Goal: Task Accomplishment & Management: Manage account settings

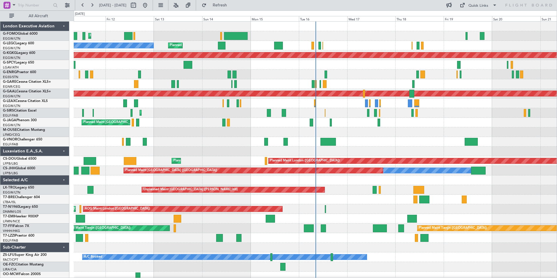
click at [264, 154] on div "Planned Maint [GEOGRAPHIC_DATA] ([GEOGRAPHIC_DATA]) Planned Maint [GEOGRAPHIC_D…" at bounding box center [315, 151] width 483 height 259
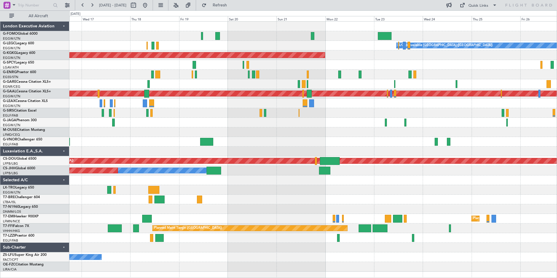
click at [161, 153] on div "A/C Unavailable [GEOGRAPHIC_DATA] ([GEOGRAPHIC_DATA]) AOG Maint [GEOGRAPHIC_DAT…" at bounding box center [312, 147] width 487 height 250
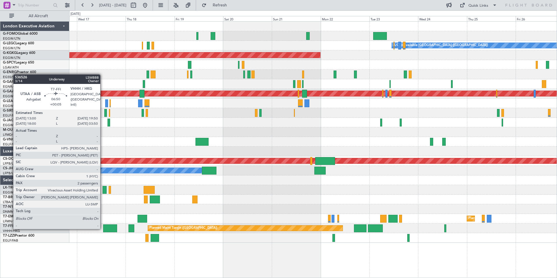
click at [103, 228] on div at bounding box center [110, 228] width 14 height 8
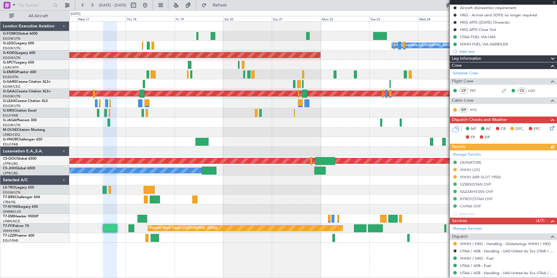
scroll to position [166, 0]
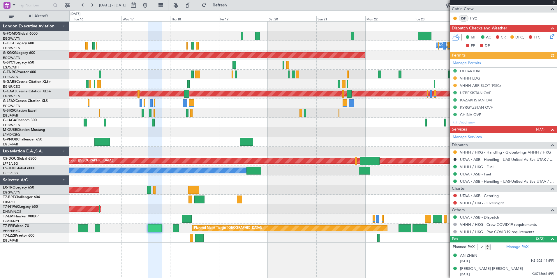
click at [318, 204] on div "AOG Maint London ([GEOGRAPHIC_DATA])" at bounding box center [312, 209] width 487 height 10
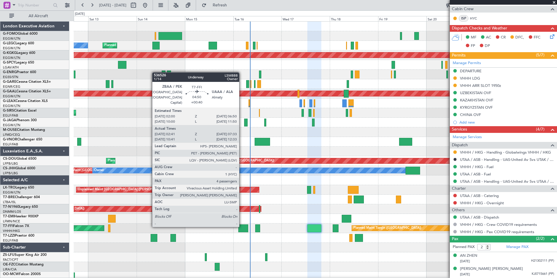
click at [242, 226] on div at bounding box center [243, 228] width 10 height 8
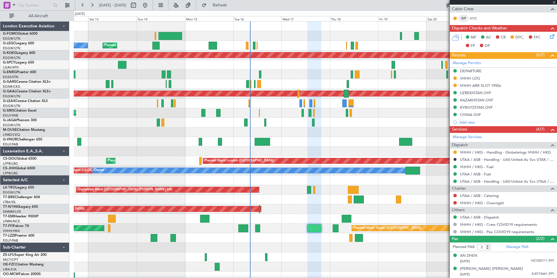
type input "+00:40"
type input "02:41"
type input "07:33"
type input "4"
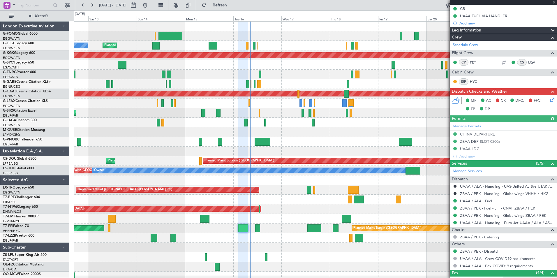
scroll to position [126, 0]
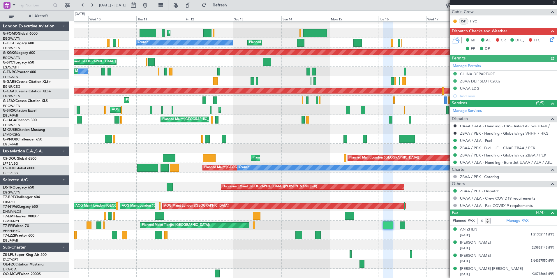
click at [355, 222] on div "Planned Maint London (Luton) Planned Maint London (Luton) Owner AOG Maint Istan…" at bounding box center [315, 148] width 483 height 259
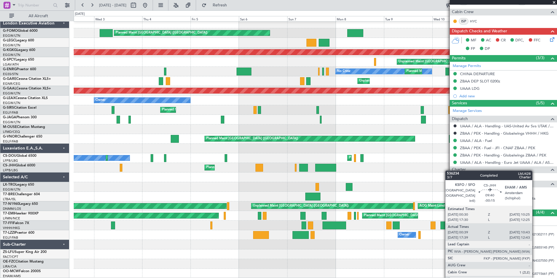
click at [485, 165] on fb-app "08 Sep 2025 - 18 Sep 2025 Refresh Quick Links All Aircraft Planned Maint London…" at bounding box center [278, 140] width 557 height 273
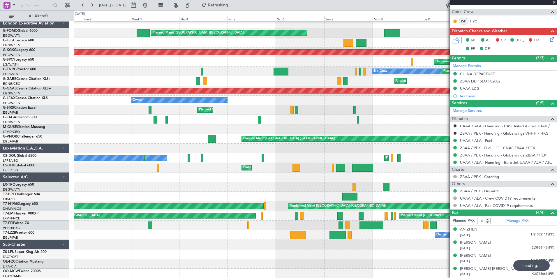
scroll to position [0, 0]
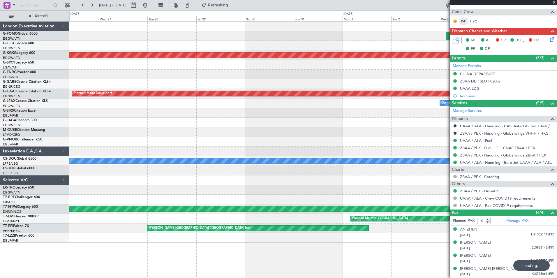
click at [478, 162] on fb-app "01 Sep 2025 - 11 Sep 2025 Refreshing... Quick Links All Aircraft Planned Maint …" at bounding box center [278, 140] width 557 height 273
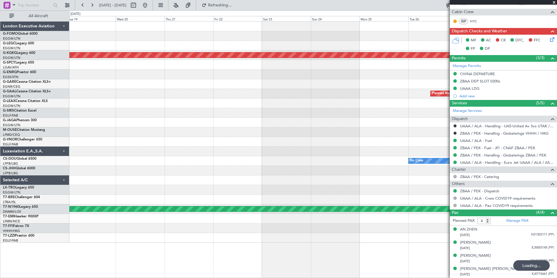
click at [491, 167] on fb-app "01 Sep 2025 - 11 Sep 2025 Refreshing... Quick Links All Aircraft AOG Maint Ista…" at bounding box center [278, 140] width 557 height 273
click at [466, 177] on fb-app "01 Sep 2025 - 11 Sep 2025 Refreshing... Quick Links All Aircraft AOG Maint Ista…" at bounding box center [278, 140] width 557 height 273
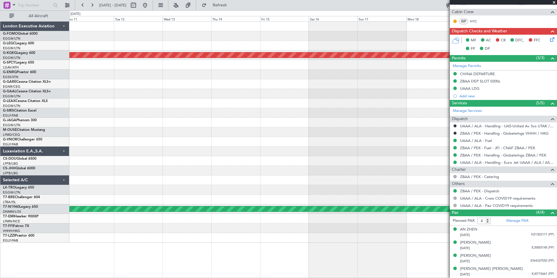
click at [469, 162] on fb-app "01 Sep 2025 - 11 Sep 2025 Refresh Quick Links All Aircraft AOG Maint Istanbul (…" at bounding box center [278, 140] width 557 height 273
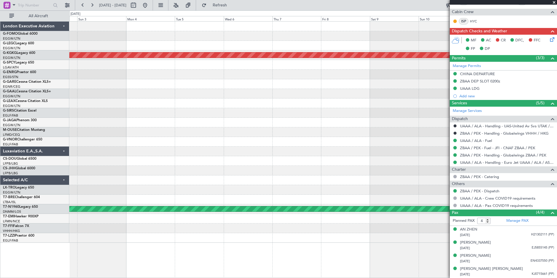
click at [430, 156] on div "AOG Maint Istanbul (Ataturk) Planned Maint London (Stansted)" at bounding box center [312, 132] width 487 height 221
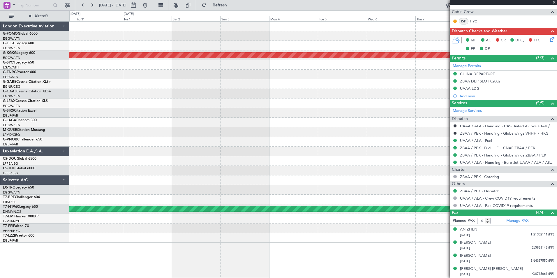
click at [384, 171] on div "AOG Maint Istanbul (Ataturk) Planned Maint London (Stansted)" at bounding box center [312, 132] width 487 height 221
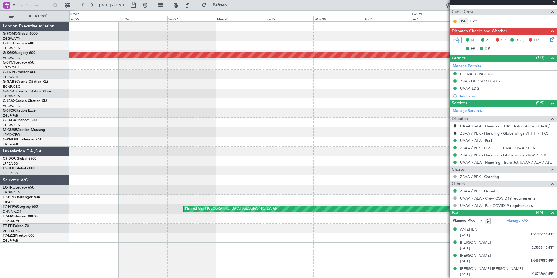
click at [428, 161] on div "AOG Maint Istanbul (Ataturk) Planned Maint London (Stansted)" at bounding box center [312, 132] width 487 height 221
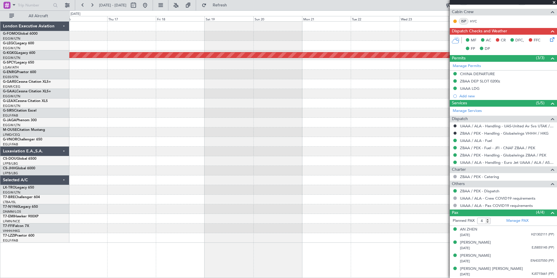
click at [429, 165] on div "AOG Maint Istanbul (Ataturk) Planned Maint London (Stansted)" at bounding box center [312, 132] width 487 height 221
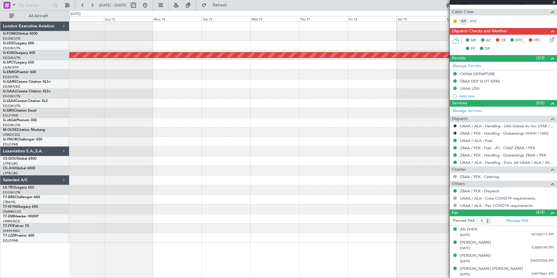
click at [414, 169] on div "AOG Maint [GEOGRAPHIC_DATA] (Ataturk)" at bounding box center [312, 132] width 487 height 221
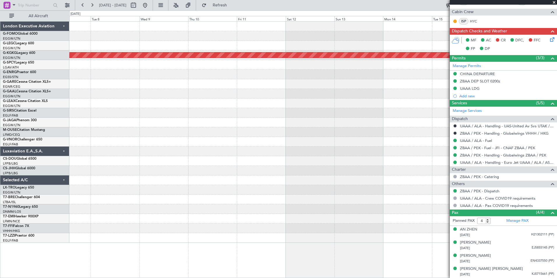
click at [336, 163] on div "AOG Maint [GEOGRAPHIC_DATA] (Ataturk)" at bounding box center [312, 132] width 487 height 221
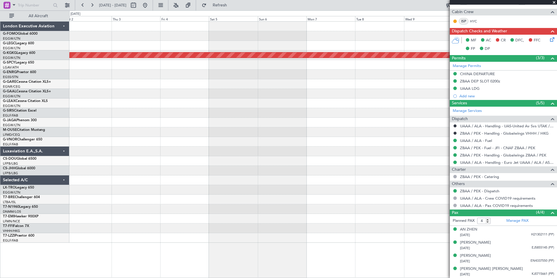
click at [265, 175] on div "AOG Maint [GEOGRAPHIC_DATA] (Ataturk)" at bounding box center [312, 132] width 487 height 221
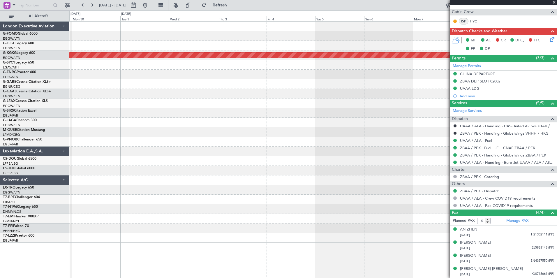
click at [271, 168] on div "AOG Maint Istanbul (Ataturk) London Executive Aviation G-FOMO Global 6000 EGGW/…" at bounding box center [278, 143] width 557 height 267
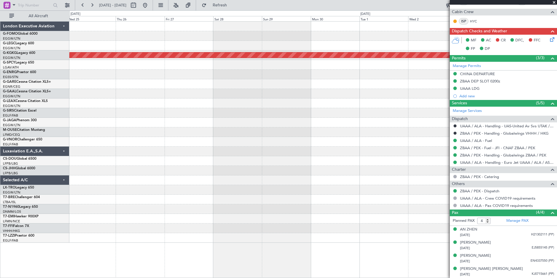
click at [288, 170] on div "AOG Maint [GEOGRAPHIC_DATA] (Ataturk)" at bounding box center [312, 132] width 487 height 221
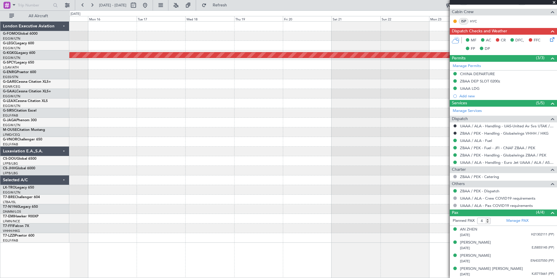
click at [365, 164] on div "AOG Maint [GEOGRAPHIC_DATA] (Ataturk)" at bounding box center [312, 132] width 487 height 221
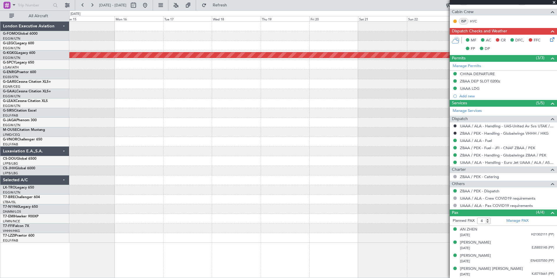
click at [411, 160] on div "AOG Maint [GEOGRAPHIC_DATA] (Ataturk)" at bounding box center [312, 132] width 487 height 221
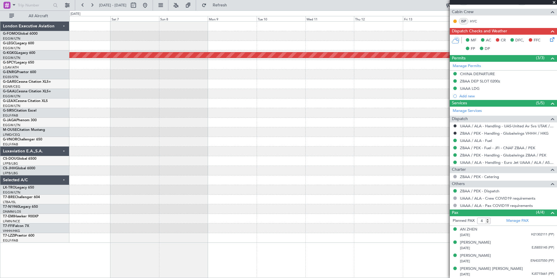
click at [305, 166] on div "AOG Maint [GEOGRAPHIC_DATA] (Ataturk)" at bounding box center [312, 132] width 487 height 221
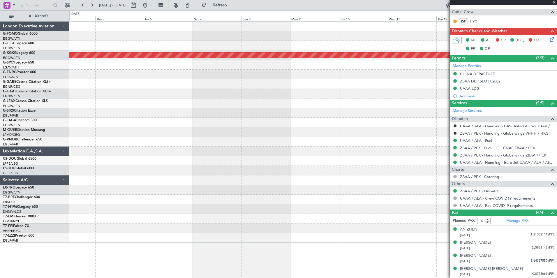
click at [287, 179] on div "AOG Maint [GEOGRAPHIC_DATA] (Ataturk)" at bounding box center [312, 132] width 487 height 221
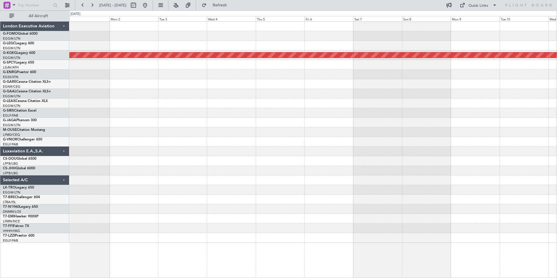
click at [270, 181] on div "AOG Maint [GEOGRAPHIC_DATA] (Ataturk)" at bounding box center [312, 132] width 487 height 221
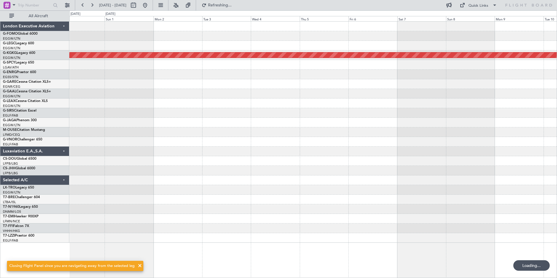
click at [206, 195] on div "AOG Maint [GEOGRAPHIC_DATA] (Ataturk)" at bounding box center [312, 132] width 487 height 221
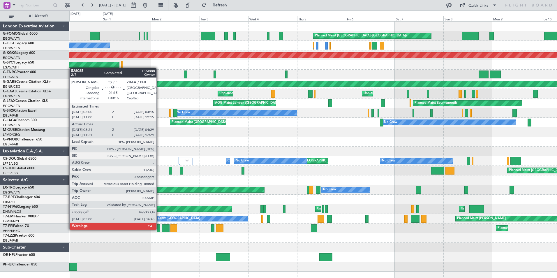
click at [159, 229] on div at bounding box center [159, 228] width 4 height 8
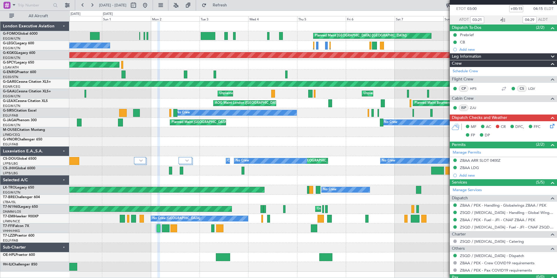
scroll to position [45, 0]
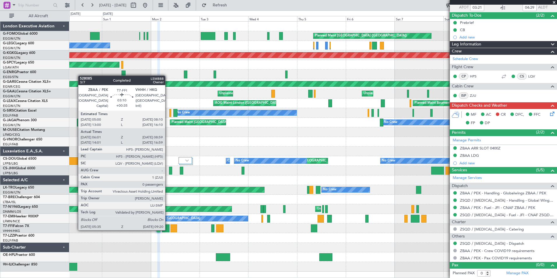
click at [167, 229] on div at bounding box center [166, 228] width 8 height 8
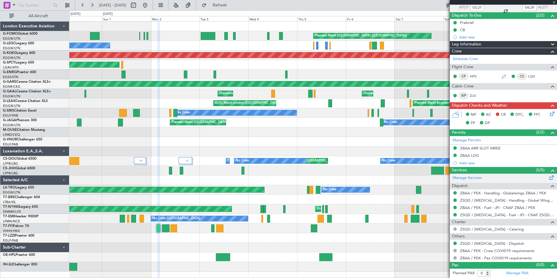
type input "+00:35"
type input "06:01"
type input "08:59"
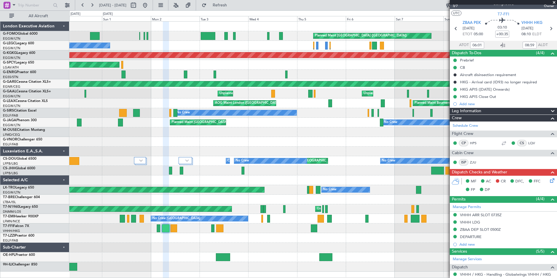
scroll to position [0, 0]
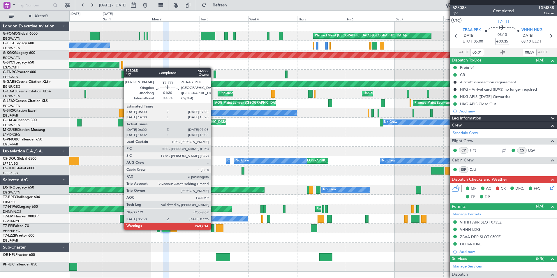
click at [213, 229] on div at bounding box center [212, 228] width 3 height 8
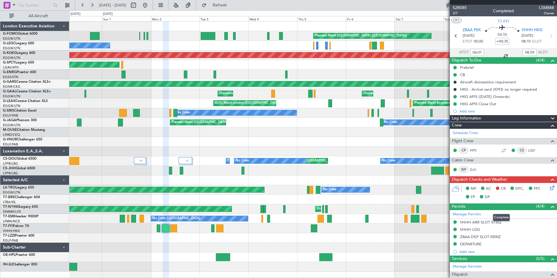
type input "+00:20"
type input "06:02"
type input "07:08"
type input "6"
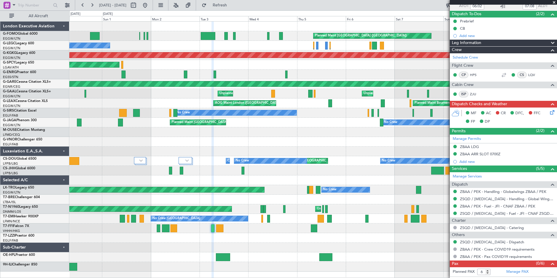
scroll to position [52, 0]
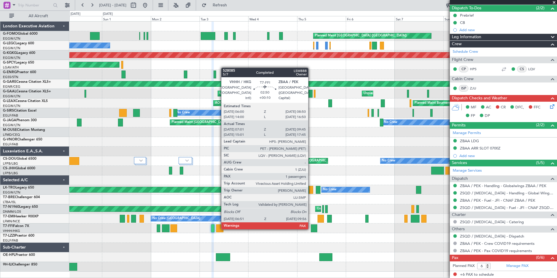
click at [311, 229] on div at bounding box center [314, 228] width 6 height 8
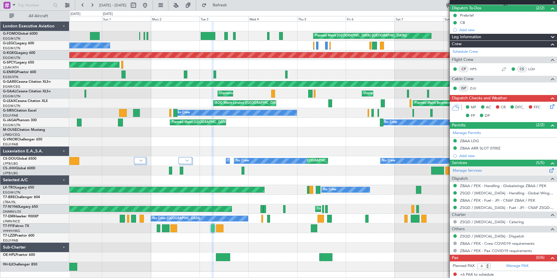
type input "+00:10"
type input "07:01"
type input "09:45"
type input "1"
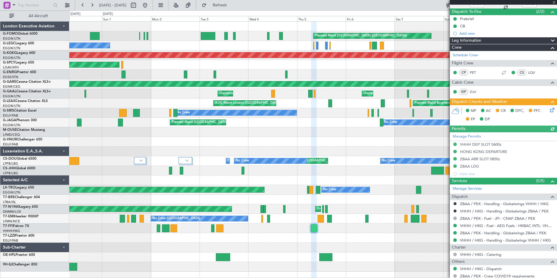
scroll to position [89, 0]
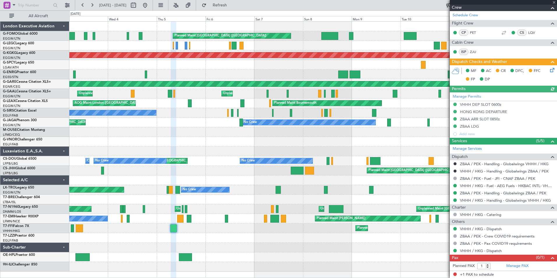
click at [193, 259] on div "Planned Maint London (Luton) Planned Maint London (Luton) Unplanned Maint Londo…" at bounding box center [312, 147] width 487 height 250
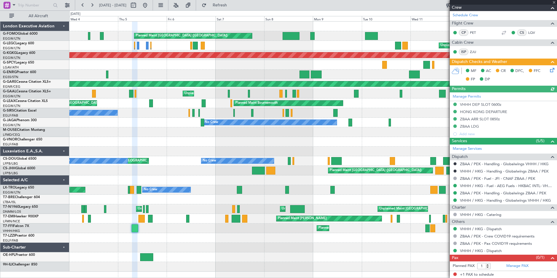
click at [230, 273] on div "Planned Maint London (Luton) Planned Maint London (Luton) Unplanned Maint Londo…" at bounding box center [313, 149] width 488 height 257
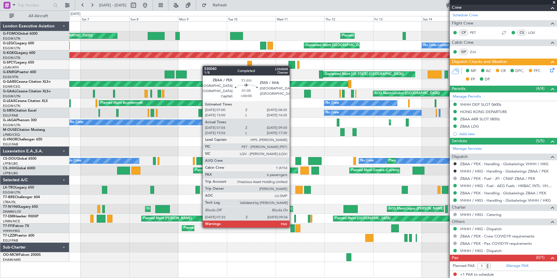
click at [293, 226] on div at bounding box center [292, 228] width 4 height 8
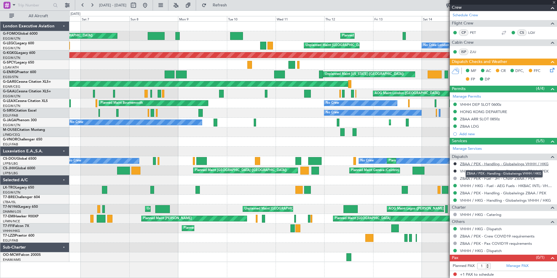
type input "07:56"
type input "09:30"
type input "6"
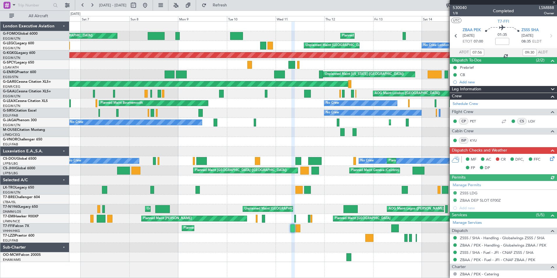
scroll to position [52, 0]
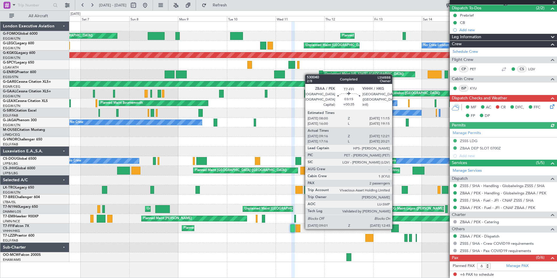
click at [395, 228] on div at bounding box center [395, 228] width 8 height 8
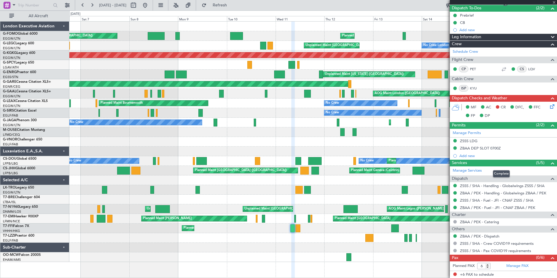
type input "+00:35"
type input "09:16"
type input "12:21"
type input "2"
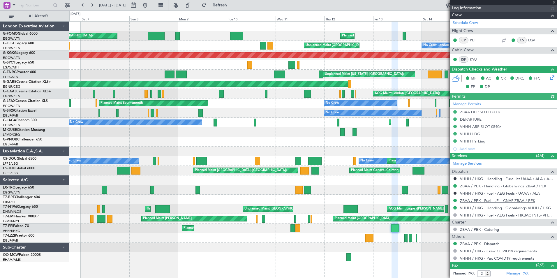
scroll to position [107, 0]
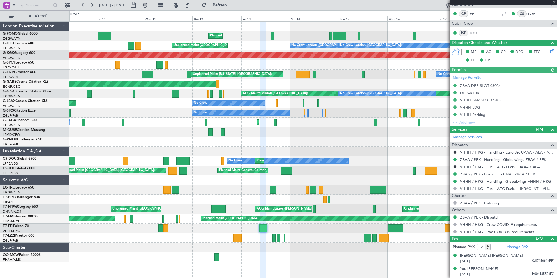
click at [189, 207] on div "Planned Maint London (Luton) Unplanned Maint London (Luton) Planned Maint Londo…" at bounding box center [312, 142] width 487 height 240
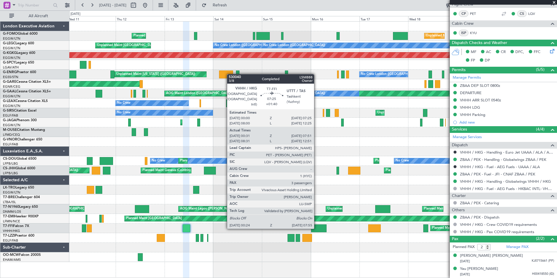
click at [317, 228] on div at bounding box center [318, 228] width 15 height 8
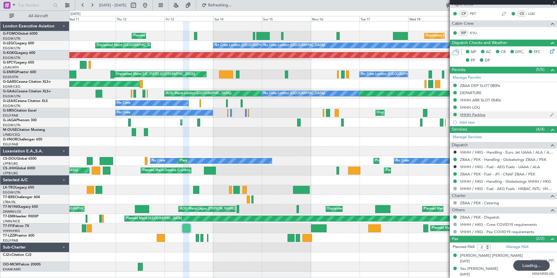
type input "+01:40"
type input "00:31"
type input "07:51"
type input "3"
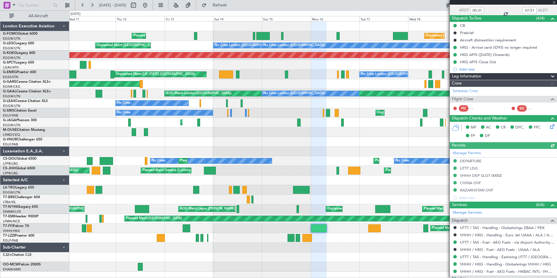
scroll to position [145, 0]
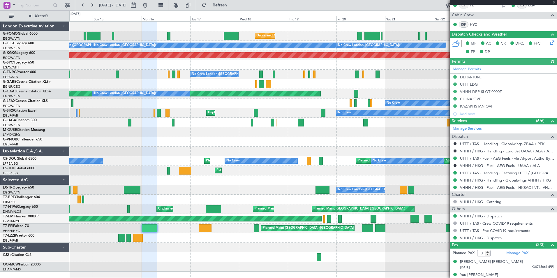
click at [221, 278] on html "11 Jun 2025 - 21 Jun 2025 Refresh Quick Links All Aircraft Unplanned Maint Lond…" at bounding box center [278, 139] width 557 height 278
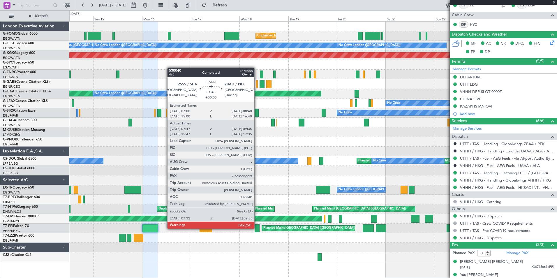
click at [257, 228] on div at bounding box center [257, 228] width 5 height 8
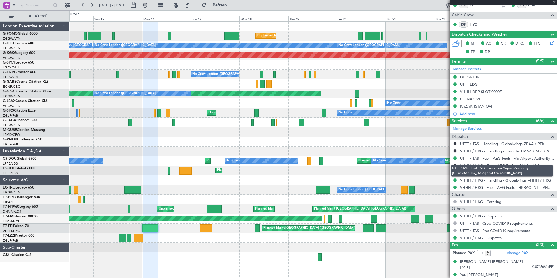
type input "+00:05"
type input "07:47"
type input "09:35"
type input "8"
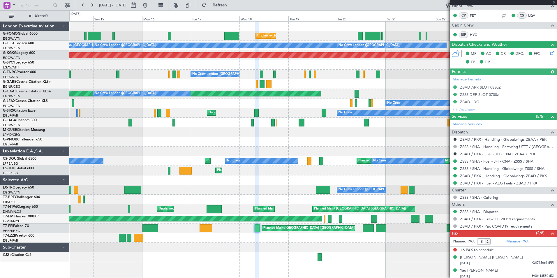
scroll to position [107, 0]
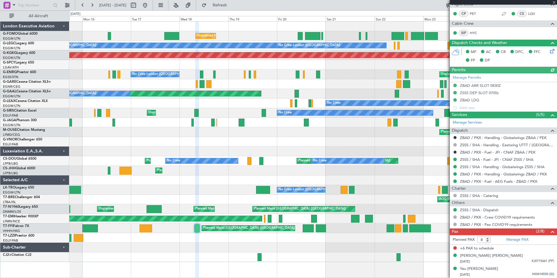
click at [307, 253] on div "Unplanned Maint London (Luton) No Crew London (Luton) No Crew London (Luton) No…" at bounding box center [312, 142] width 487 height 240
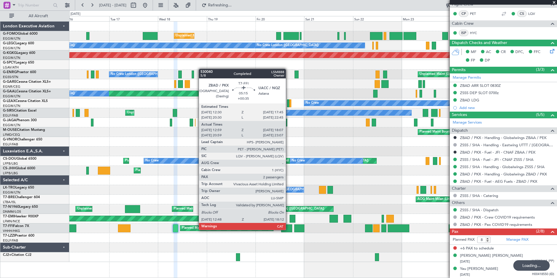
click at [288, 229] on div at bounding box center [286, 228] width 11 height 8
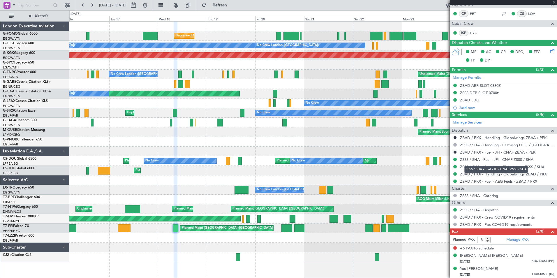
type input "+00:35"
type input "12:59"
type input "18:07"
type input "2"
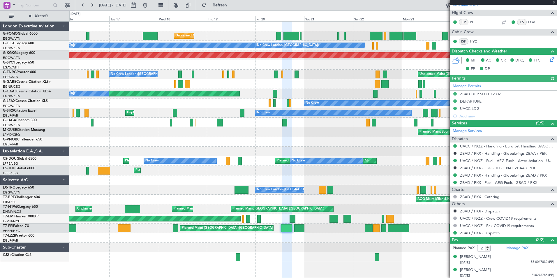
scroll to position [100, 0]
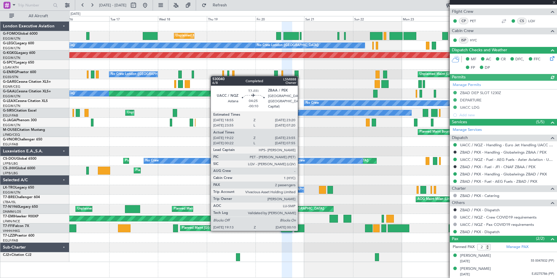
click at [300, 229] on div at bounding box center [299, 228] width 10 height 8
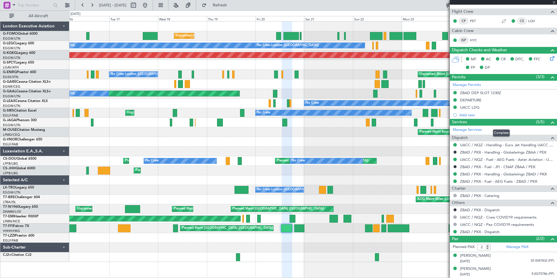
type input "-00:10"
type input "19:22"
type input "23:55"
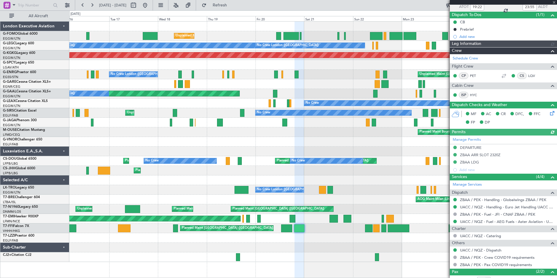
scroll to position [78, 0]
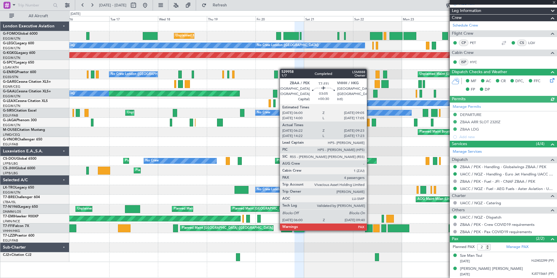
click at [369, 230] on div at bounding box center [369, 228] width 8 height 8
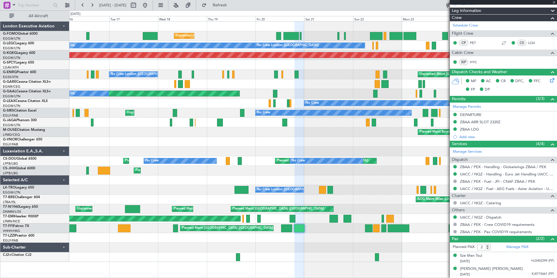
type input "+00:30"
type input "06:22"
type input "09:23"
type input "5"
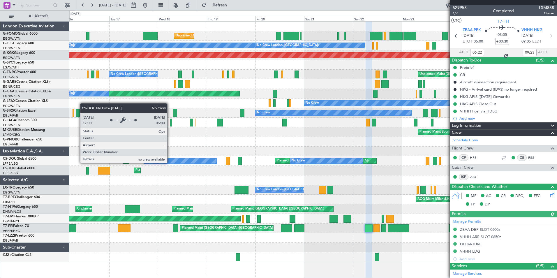
click at [379, 157] on div "Planned Maint Paris (Le Bourget) Planned Maint Paris (Le Bourget) No Crew No Cr…" at bounding box center [312, 161] width 487 height 10
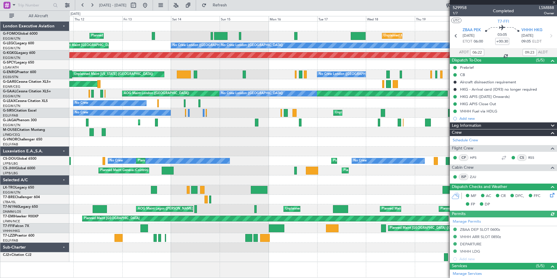
click at [522, 159] on fb-app "16 Jun 2025 - 26 Jun 2025 Refresh Quick Links All Aircraft Unplanned Maint Lond…" at bounding box center [278, 140] width 557 height 273
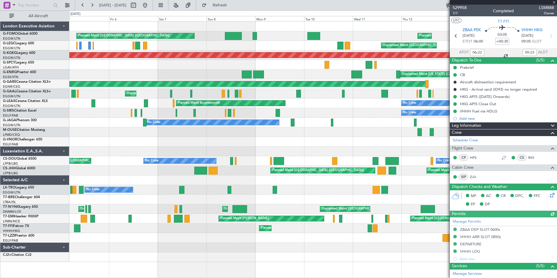
click at [511, 153] on fb-app "16 Jun 2025 - 26 Jun 2025 Refresh Quick Links All Aircraft Planned Maint London…" at bounding box center [278, 140] width 557 height 273
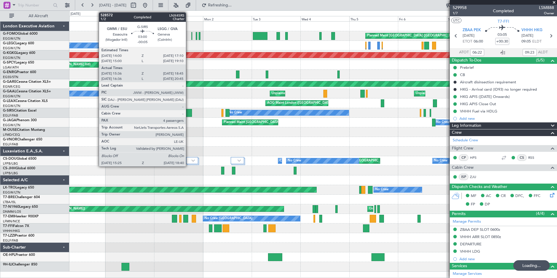
click at [189, 113] on div at bounding box center [188, 113] width 7 height 8
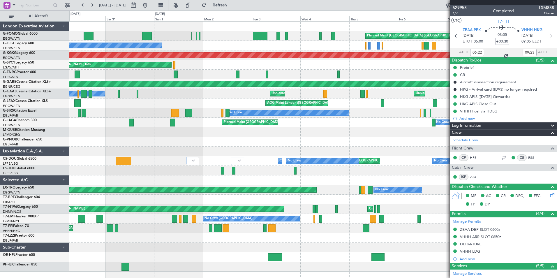
type input "-00:05"
type input "15:36"
type input "18:35"
type input "4"
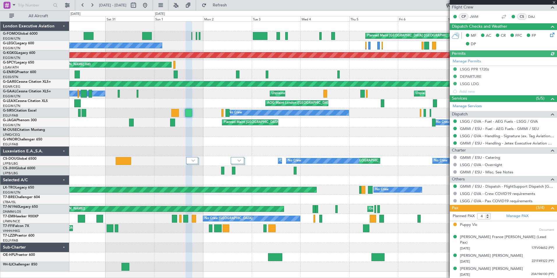
scroll to position [24, 0]
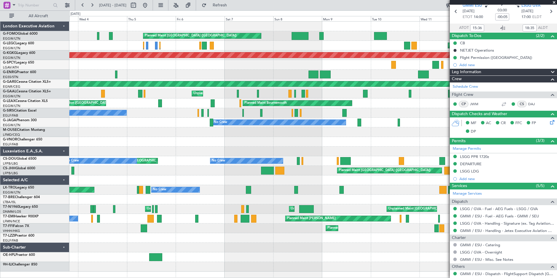
click at [25, 147] on div "Planned Maint London (Luton) Planned Maint London (Luton) Unplanned Maint Londo…" at bounding box center [278, 143] width 557 height 267
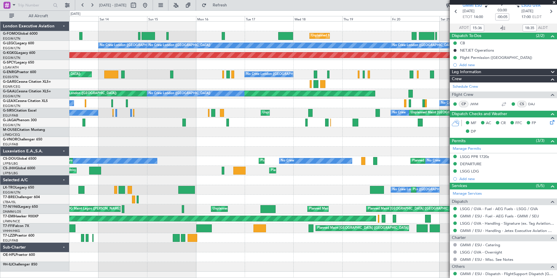
click at [0, 138] on html "30 May 2025 - 09 Jun 2025 Refresh Quick Links All Aircraft Unplanned Maint Lond…" at bounding box center [278, 139] width 557 height 278
click at [214, 140] on div "Unplanned Maint London (Luton) Planned Maint London (Luton) No Crew London (Lut…" at bounding box center [312, 147] width 487 height 250
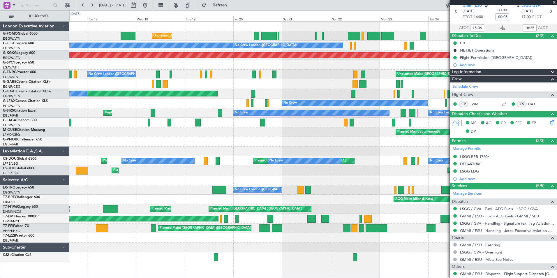
click at [314, 82] on div "Unplanned Maint London (Luton) No Crew London (Luton) No Crew London (Luton) AO…" at bounding box center [312, 142] width 487 height 240
click at [150, 5] on button at bounding box center [144, 5] width 9 height 9
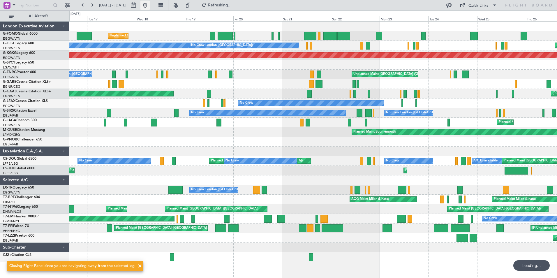
scroll to position [0, 0]
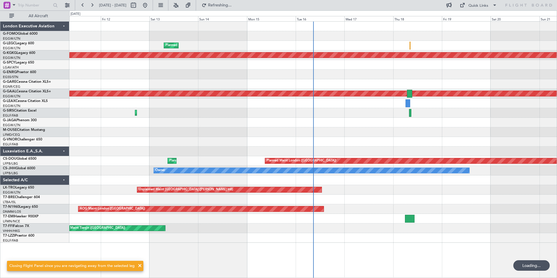
click at [3, 103] on div "Planned Maint London (Luton) A/C Unavailable London (Luton) AOG Maint Istanbul …" at bounding box center [278, 143] width 557 height 267
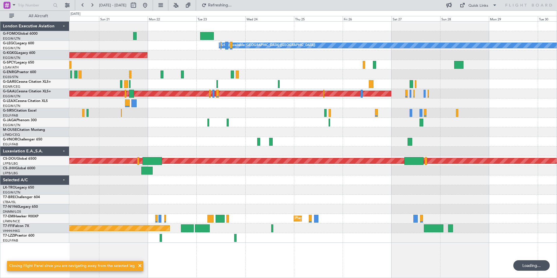
click at [53, 130] on div "A/C Unavailable London (Luton) AOG Maint Istanbul (Ataturk) Planned Maint Dusse…" at bounding box center [278, 143] width 557 height 267
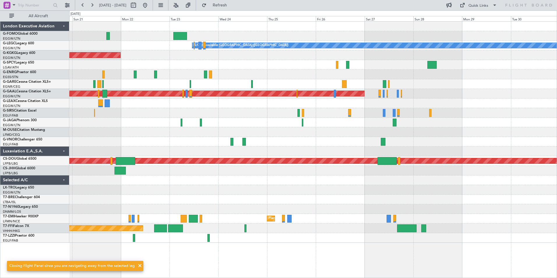
click at [310, 99] on div at bounding box center [312, 103] width 487 height 10
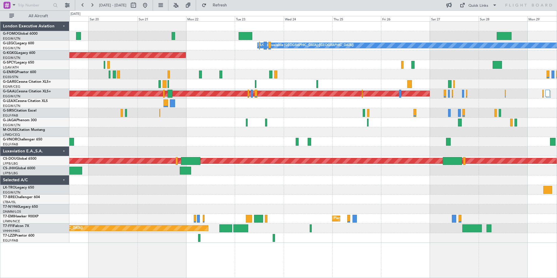
click at [225, 116] on div at bounding box center [312, 113] width 487 height 10
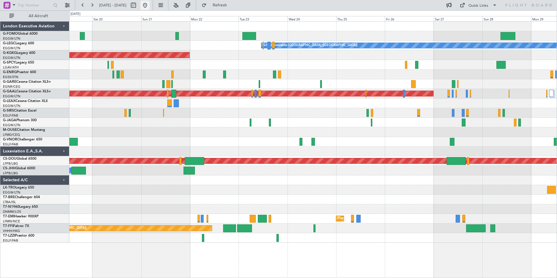
drag, startPoint x: 163, startPoint y: 7, endPoint x: 165, endPoint y: 10, distance: 3.4
click at [150, 7] on button at bounding box center [144, 5] width 9 height 9
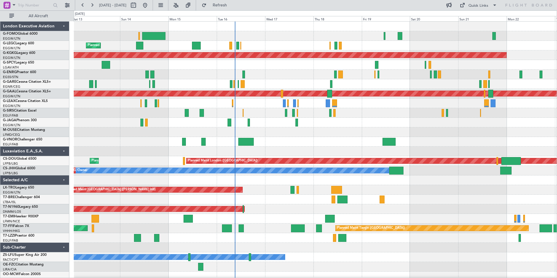
click at [315, 185] on div "Planned Maint London (Luton) Planned Maint London (Luton) Owner A/C Unavailable…" at bounding box center [315, 151] width 483 height 259
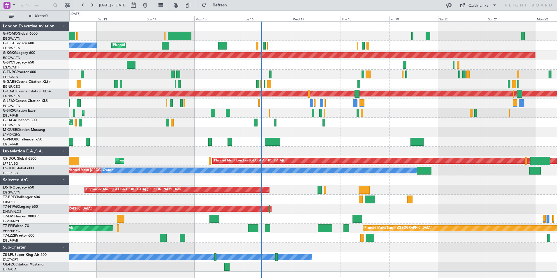
click at [187, 80] on div "Planned Maint London (Luton) Planned Maint London (Luton) Owner A/C Unavailable…" at bounding box center [312, 147] width 487 height 250
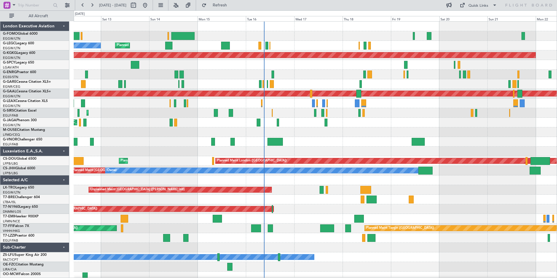
drag, startPoint x: 192, startPoint y: 6, endPoint x: 202, endPoint y: 20, distance: 16.8
click at [181, 6] on button at bounding box center [175, 5] width 9 height 9
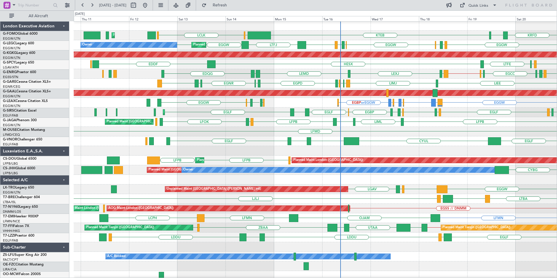
scroll to position [1, 0]
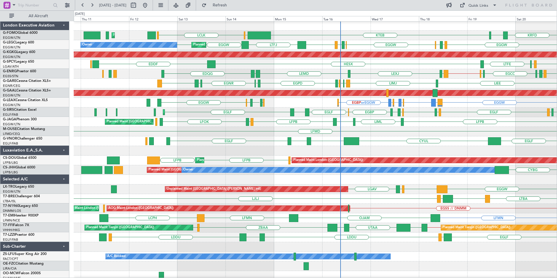
click at [307, 75] on div "EDQG LEXJ LEMD EGHH EGSS EGPE EGGW EGCC EGSC EGSC // EGSS LEMD Planned Maint Lo…" at bounding box center [315, 74] width 483 height 10
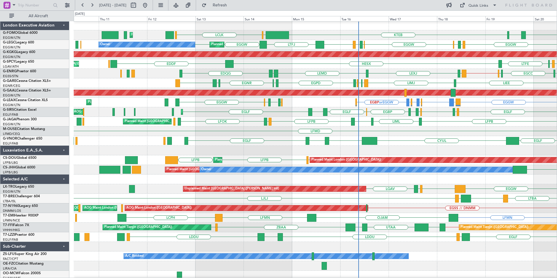
click at [202, 76] on div "EDQG LEXJ LEMD EGHH EGGW EGCC EGSC EGSC // EGSS LEMD Planned Maint London (Stan…" at bounding box center [315, 74] width 483 height 10
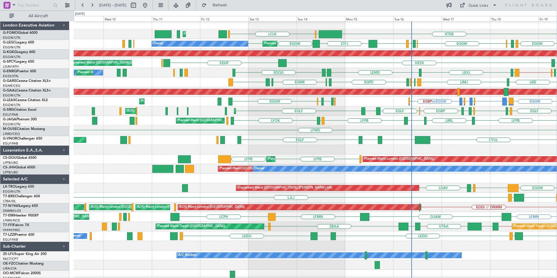
scroll to position [2, 0]
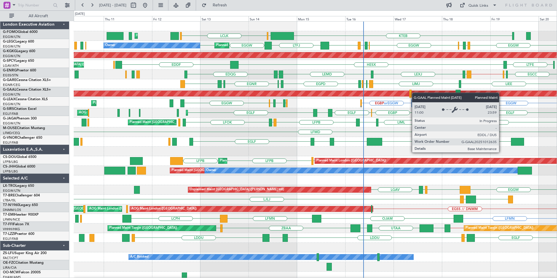
click at [375, 93] on div "Planned Maint London (Luton) LCLK KTEB OLBA Planned Maint London (Luton) Owner …" at bounding box center [315, 151] width 483 height 259
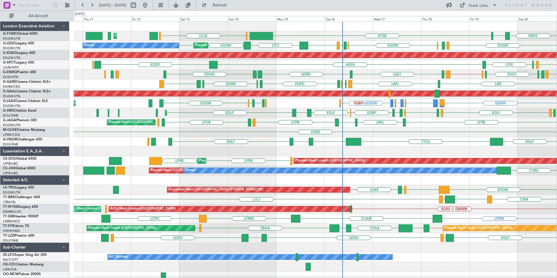
click at [437, 84] on div "LIMJ LIMJ EGWU EGNR EGWU EGPD EGNX EGNR EGLF LIEE Unplanned Maint Chester" at bounding box center [315, 84] width 483 height 10
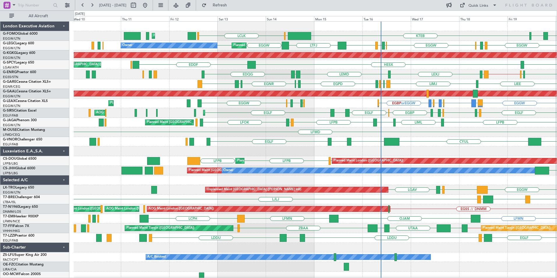
click at [177, 149] on div "Planned Maint London (Luton) LCLK KTEB OLBA KRFD KBOS Planned Maint London (Lut…" at bounding box center [315, 151] width 483 height 259
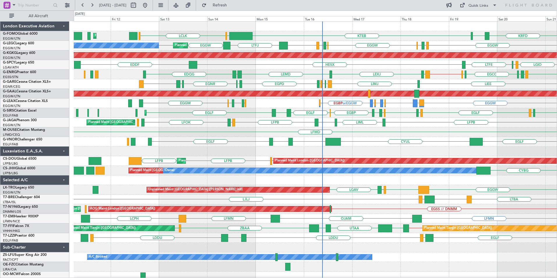
click at [266, 145] on div "Planned Maint London (Luton) LCLK KTEB OLBA KRFD KBOS Planned Maint London (Lut…" at bounding box center [315, 151] width 483 height 259
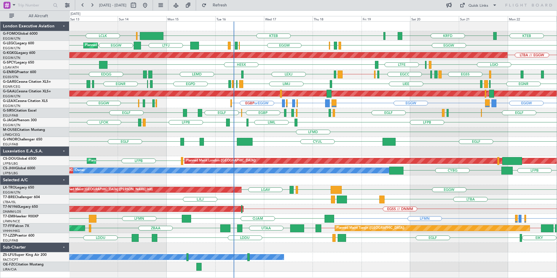
click at [368, 66] on div "HESX EDDF LGIO LGMK LTFE Unplanned Maint Athens (Eleftherios Venizelos Intl)" at bounding box center [312, 65] width 487 height 10
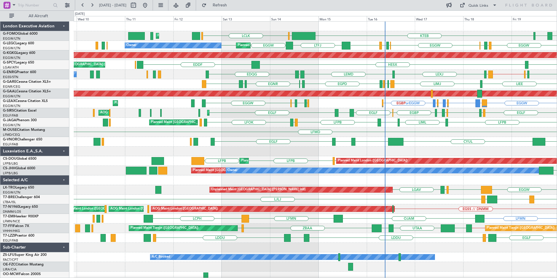
click at [280, 101] on div "Planned Maint London (Luton) KTEB OLBA LCLK KRFD KBOS Planned Maint London (Lut…" at bounding box center [315, 151] width 483 height 259
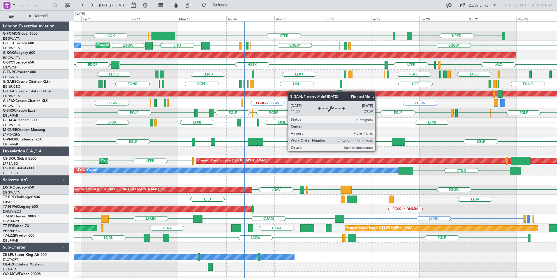
click at [274, 95] on div "KTEB OLBA LCLK KRFD KBOS Planned Maint London (Luton) Planned Maint London (Lut…" at bounding box center [315, 151] width 483 height 259
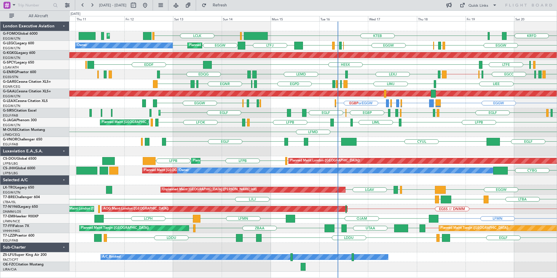
click at [312, 72] on div "LEXJ LEMD EGHH EDQG EGSS EGPE EGGW EGCC EGSC EGSC // EGSS LEMD Planned Maint Lo…" at bounding box center [312, 75] width 487 height 10
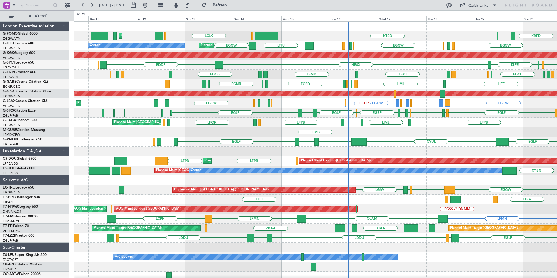
click at [349, 80] on div "Planned Maint London (Luton) KTEB OLBA LCLK KRFD KBOS Planned Maint London (Lut…" at bounding box center [315, 151] width 483 height 259
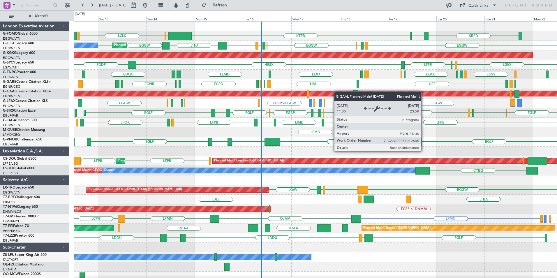
click at [331, 93] on div "KTEB OLBA LCLK KRFD KBOS Planned Maint London (Luton) Planned Maint London (Lut…" at bounding box center [315, 151] width 483 height 259
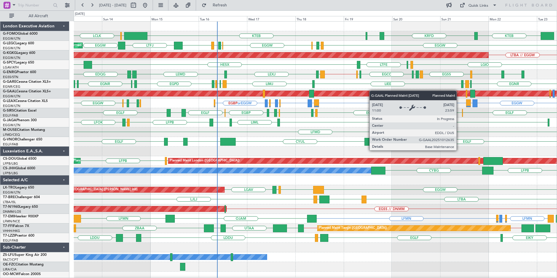
click at [371, 91] on div "KTEB OLBA LCLK KTEB KRFD KBOS Planned Maint London (Luton) Planned Maint London…" at bounding box center [315, 151] width 483 height 259
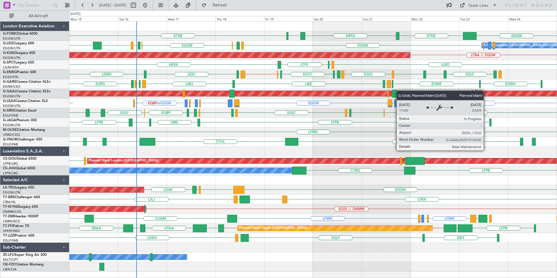
click at [360, 94] on div "KTEB KTEB KRFD KBOS EGGW OLBA LCLK EGGW EGWU EGPD EGGW LTFJ EGGW EGPD EGLF A/C …" at bounding box center [312, 147] width 487 height 250
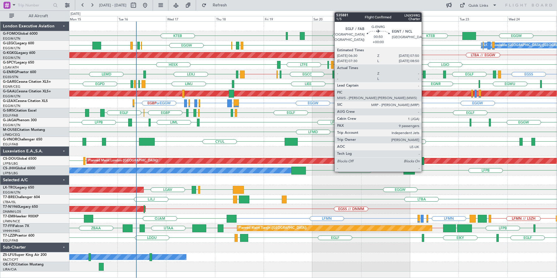
click at [424, 73] on div at bounding box center [424, 74] width 3 height 8
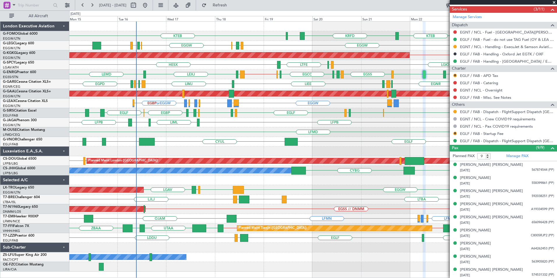
scroll to position [198, 0]
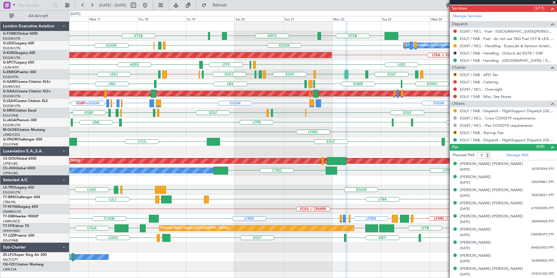
click at [317, 156] on div "KTEB KTEB KRFD KBOS EGGW EGGW EGGW EGPD [GEOGRAPHIC_DATA] A/C Unavailable [GEOG…" at bounding box center [312, 147] width 487 height 250
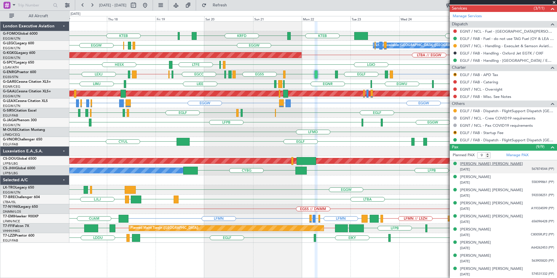
scroll to position [0, 0]
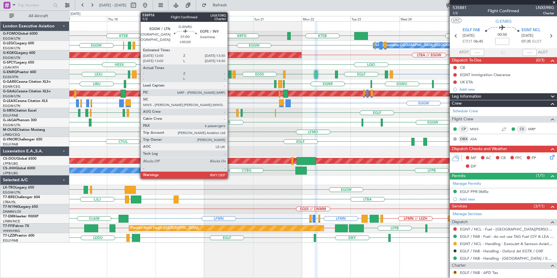
click at [230, 72] on div at bounding box center [229, 74] width 3 height 8
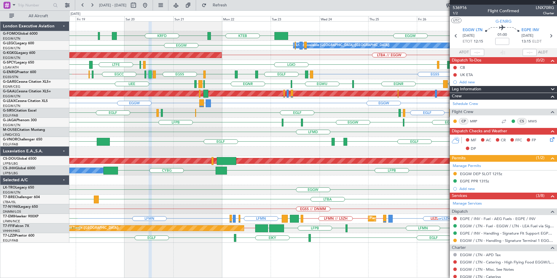
click at [311, 123] on div "KTEB KTEB KRFD KBOS EGGW EGGW A/C Unavailable [GEOGRAPHIC_DATA] ([GEOGRAPHIC_DA…" at bounding box center [312, 132] width 487 height 221
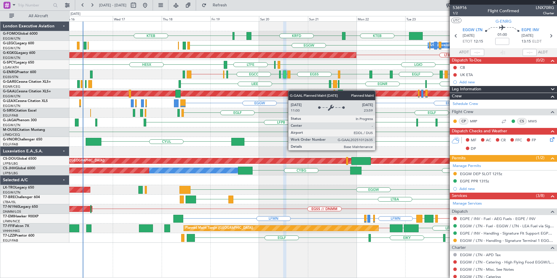
click at [299, 91] on div "KTEB KTEB KRFD KBOS EGGW A/C Unavailable [GEOGRAPHIC_DATA] ([GEOGRAPHIC_DATA]) …" at bounding box center [312, 132] width 487 height 221
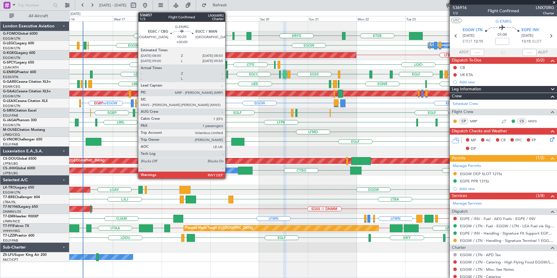
click at [228, 75] on div at bounding box center [227, 74] width 2 height 8
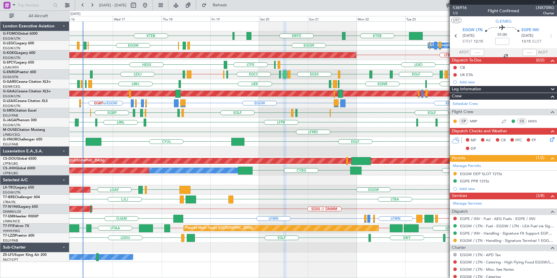
type input "1"
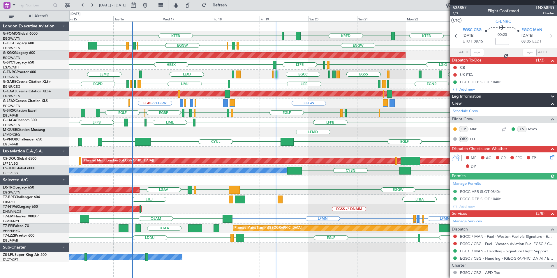
click at [287, 86] on div "KTEB EGGW KTEB KRFD KBOS EGGW EGGW EGPD [GEOGRAPHIC_DATA] A/C Unavailable [GEOG…" at bounding box center [312, 142] width 487 height 240
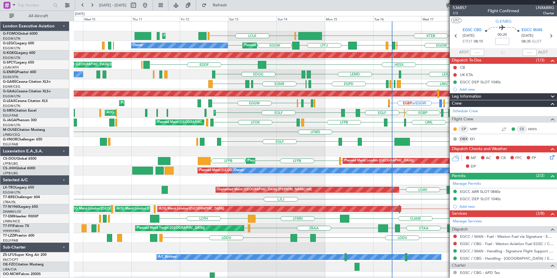
click at [312, 68] on div "HESX EDDF LTFE Unplanned Maint [GEOGRAPHIC_DATA] ([PERSON_NAME] Intl) LGMK LGIO" at bounding box center [315, 65] width 483 height 10
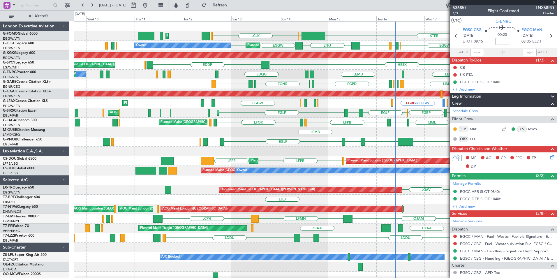
click at [199, 89] on div "Planned Maint [GEOGRAPHIC_DATA] ([GEOGRAPHIC_DATA]) KTEB [GEOGRAPHIC_DATA] LCLK…" at bounding box center [315, 151] width 483 height 259
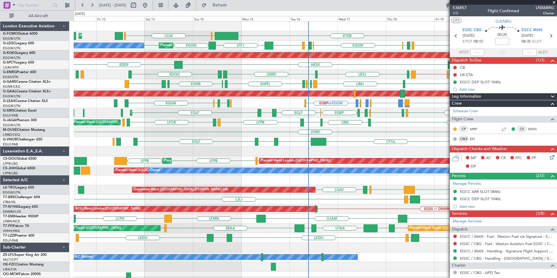
click at [246, 98] on div "Planned Maint [GEOGRAPHIC_DATA] ([GEOGRAPHIC_DATA]) KTEB [GEOGRAPHIC_DATA] LCLK…" at bounding box center [315, 151] width 483 height 259
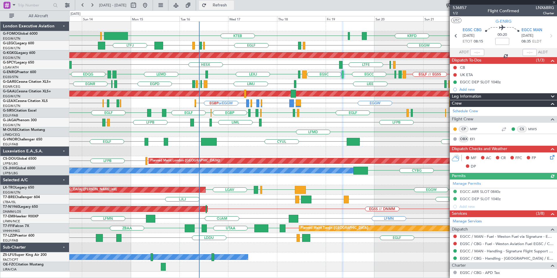
click at [232, 6] on span "Refresh" at bounding box center [220, 5] width 24 height 4
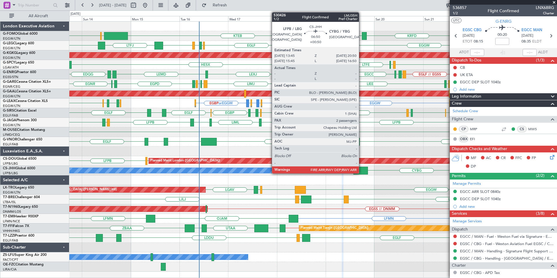
click at [361, 171] on div at bounding box center [360, 171] width 15 height 8
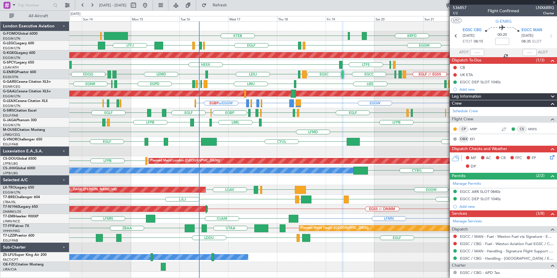
type input "+00:50"
type input "2"
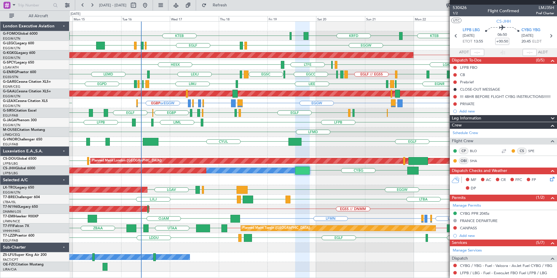
click at [280, 193] on div "EGGW KTEB KRFD KBOS KTEB [GEOGRAPHIC_DATA] LCLK EGGW EGPD [GEOGRAPHIC_DATA] [GE…" at bounding box center [312, 147] width 487 height 250
